Goal: Task Accomplishment & Management: Use online tool/utility

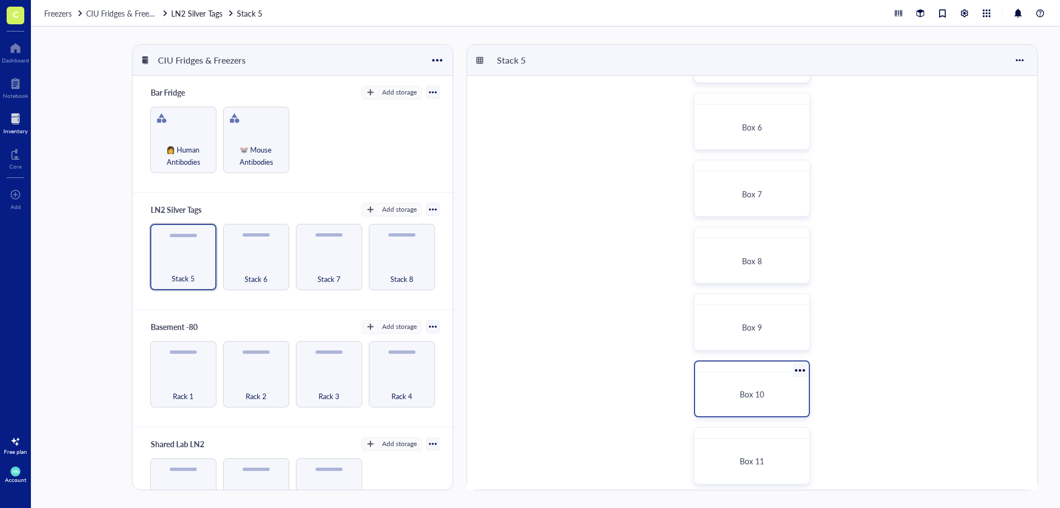
scroll to position [331, 0]
click at [736, 390] on div "Box 10" at bounding box center [752, 393] width 87 height 10
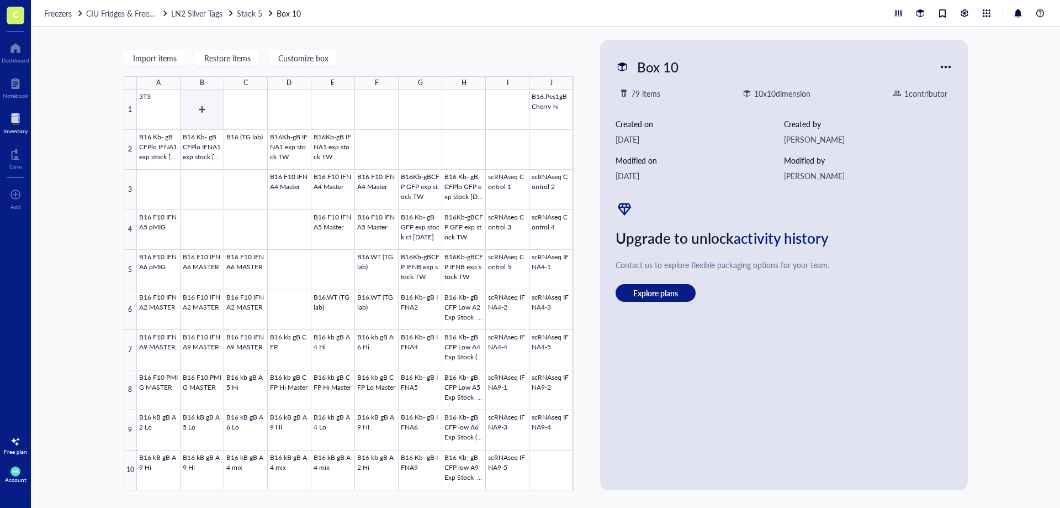
click at [204, 104] on div at bounding box center [355, 289] width 437 height 400
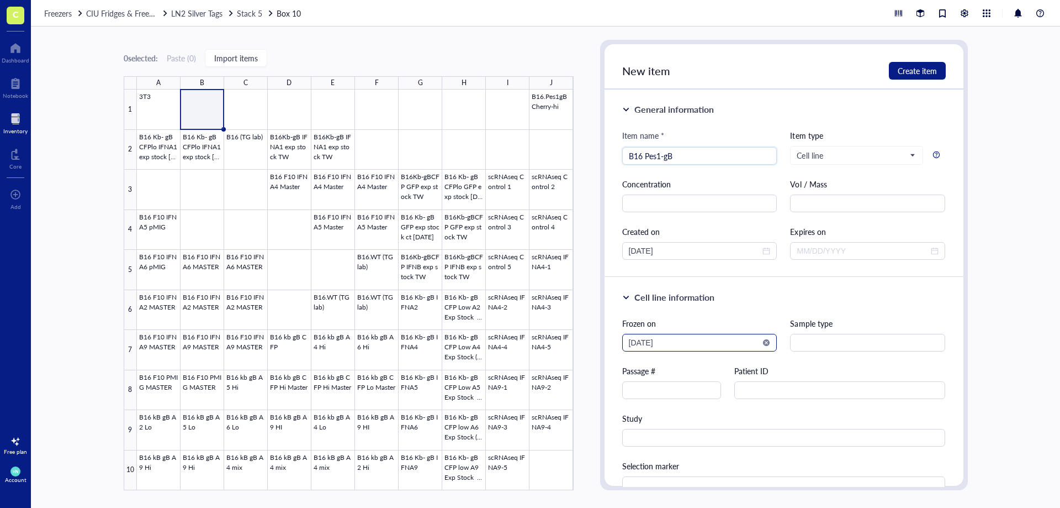
type input "B16 Pes1-gB"
click at [727, 345] on input "[DATE]" at bounding box center [695, 342] width 132 height 12
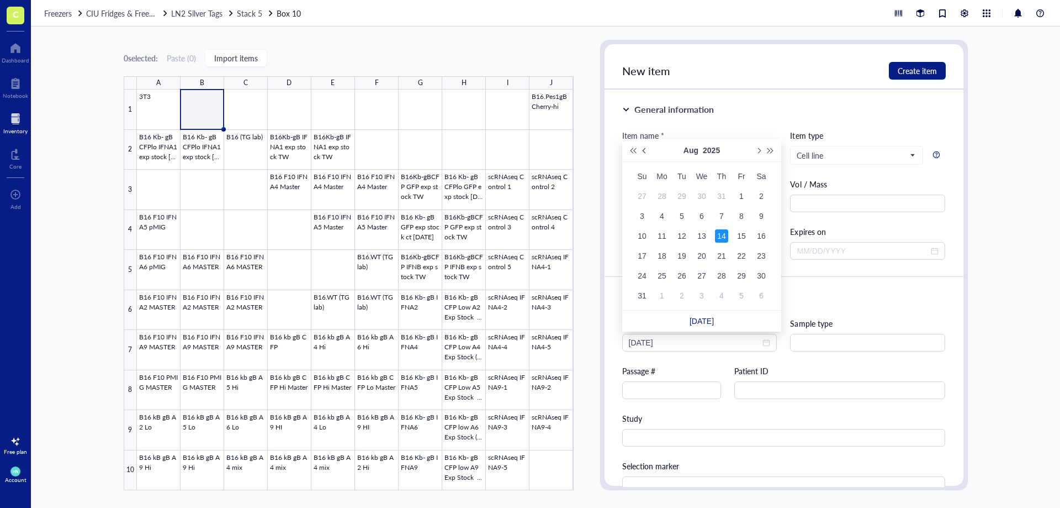
click at [642, 148] on button "Previous month (PageUp)" at bounding box center [645, 150] width 12 height 22
type input "[DATE]"
click at [726, 277] on div "28" at bounding box center [721, 275] width 13 height 13
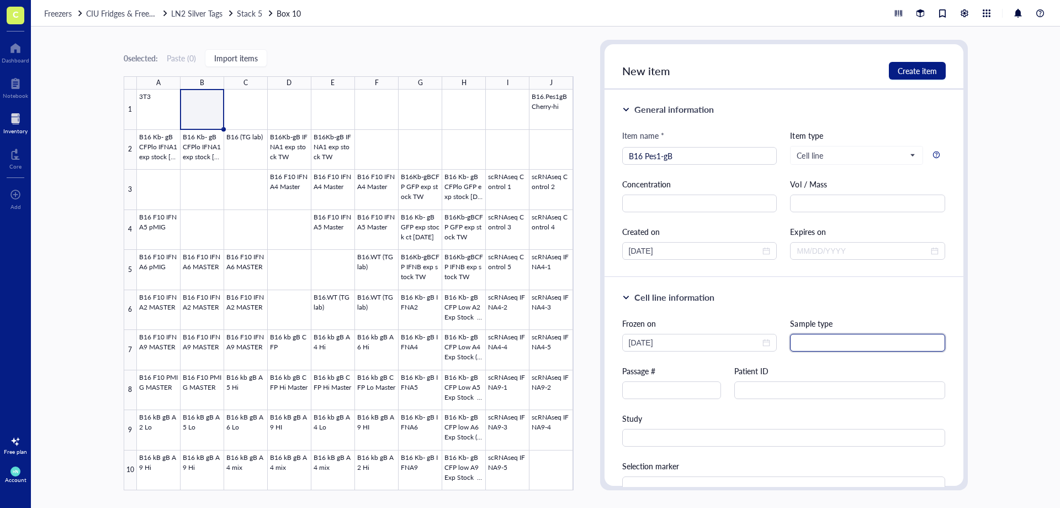
click at [824, 345] on input "text" at bounding box center [867, 343] width 155 height 18
type input "SS"
click at [909, 67] on span "Create item" at bounding box center [917, 70] width 39 height 9
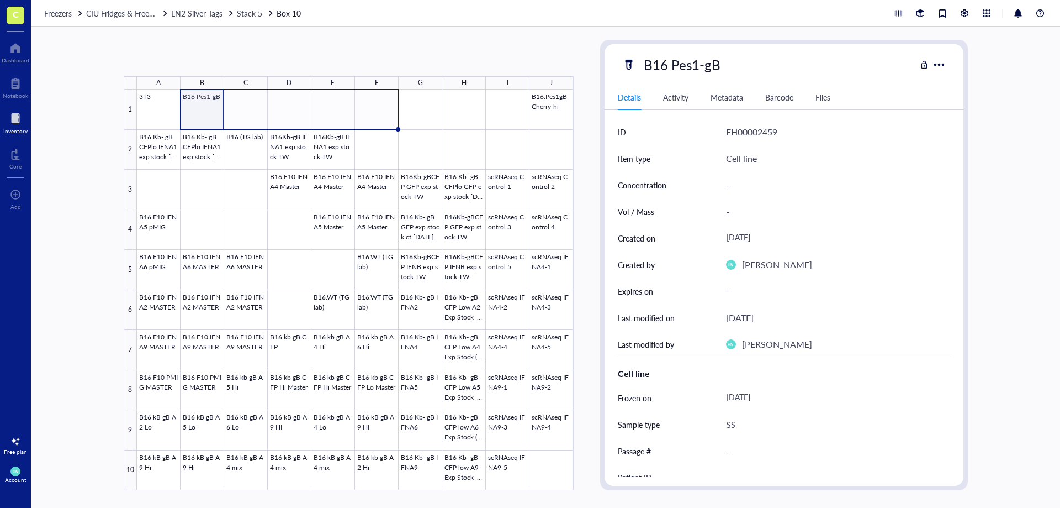
drag, startPoint x: 223, startPoint y: 128, endPoint x: 376, endPoint y: 125, distance: 153.6
click at [0, 0] on div "3T3 B16 Pes1-gB B16.Pes1gB Cherry-hi B16 Kb- gB CFPlo IFNA1 exp stock [DATE] CT…" at bounding box center [0, 0] width 0 height 0
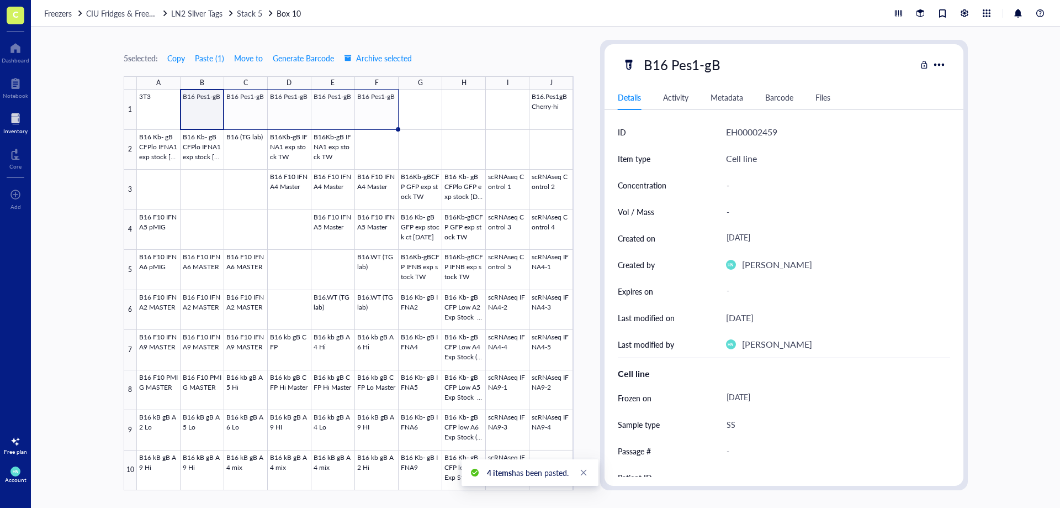
click at [77, 115] on div "5 selected: Copy Paste ( 1 ) Move to Generate Barcode Archive selected A B C D …" at bounding box center [546, 267] width 1030 height 481
